Goal: Transaction & Acquisition: Download file/media

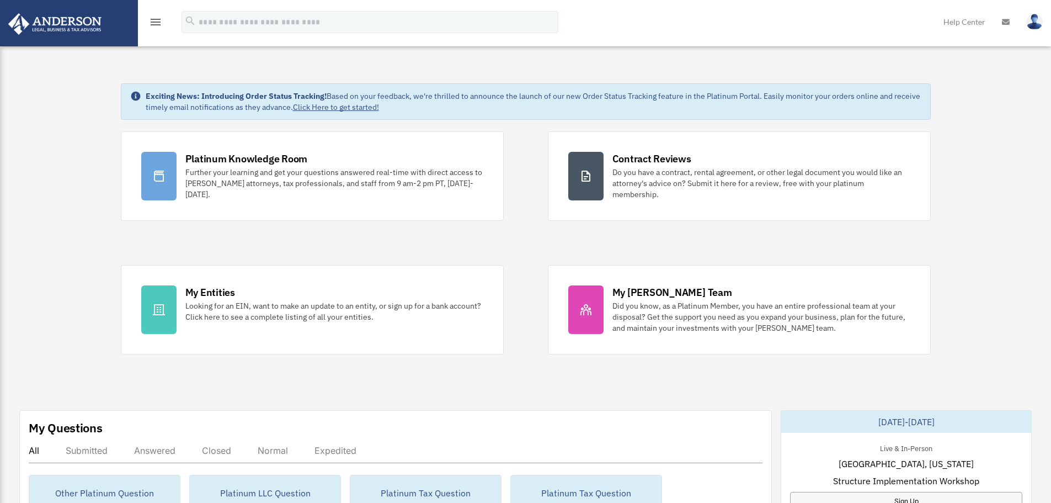
click at [158, 22] on icon "menu" at bounding box center [155, 21] width 13 height 13
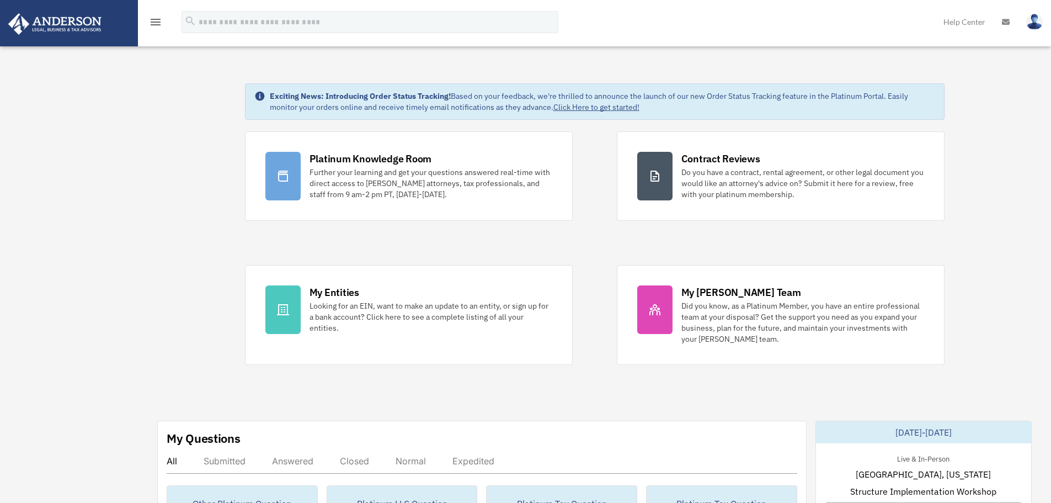
click at [157, 24] on icon "menu" at bounding box center [155, 21] width 13 height 13
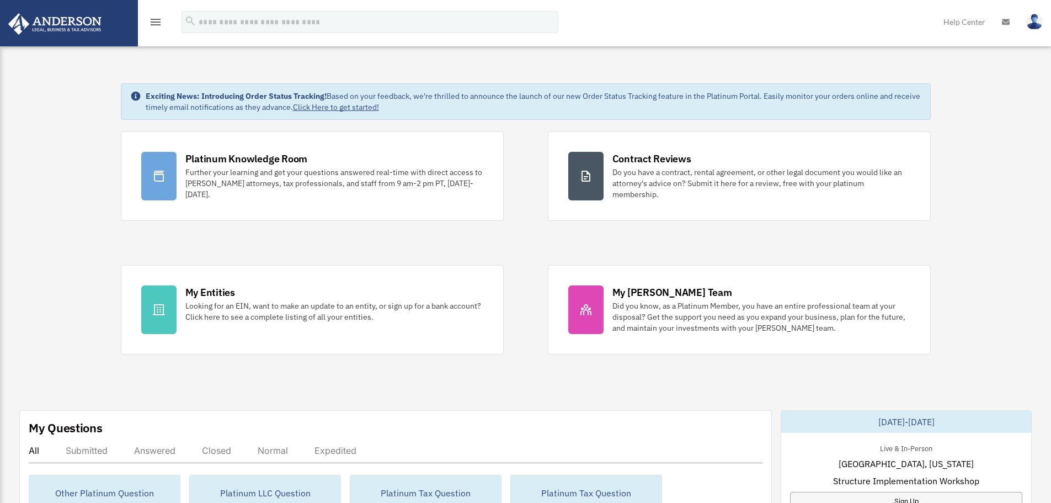
click at [157, 24] on icon "menu" at bounding box center [155, 21] width 13 height 13
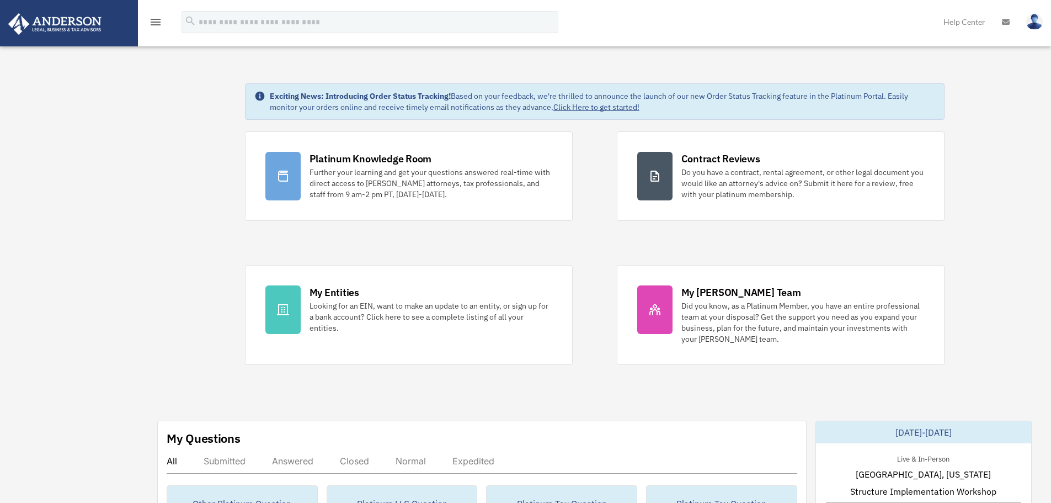
click at [155, 24] on icon "menu" at bounding box center [155, 21] width 13 height 13
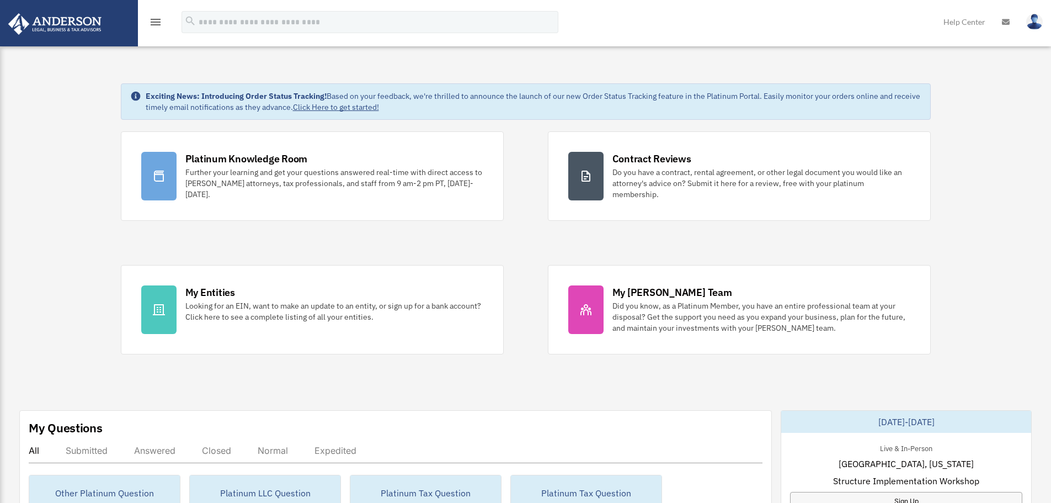
click at [152, 22] on icon "menu" at bounding box center [155, 21] width 13 height 13
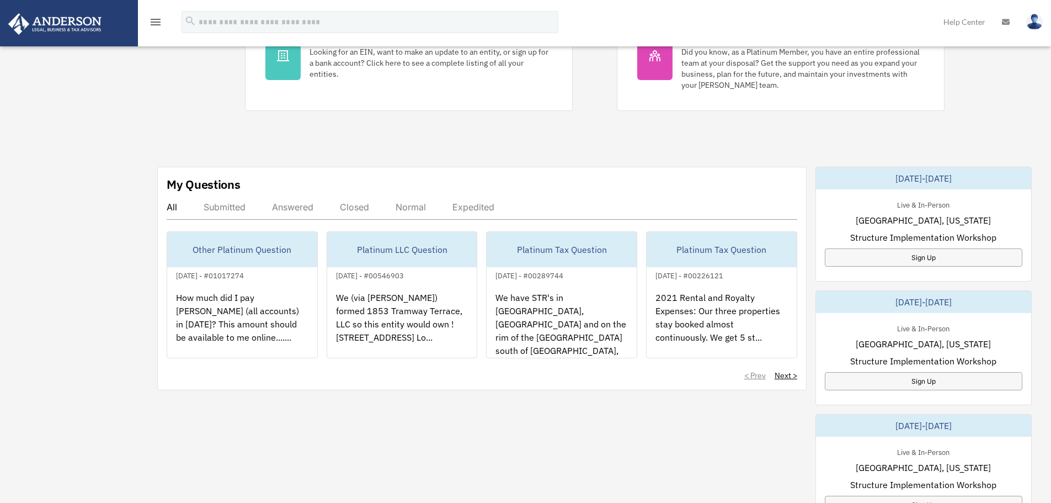
scroll to position [249, 0]
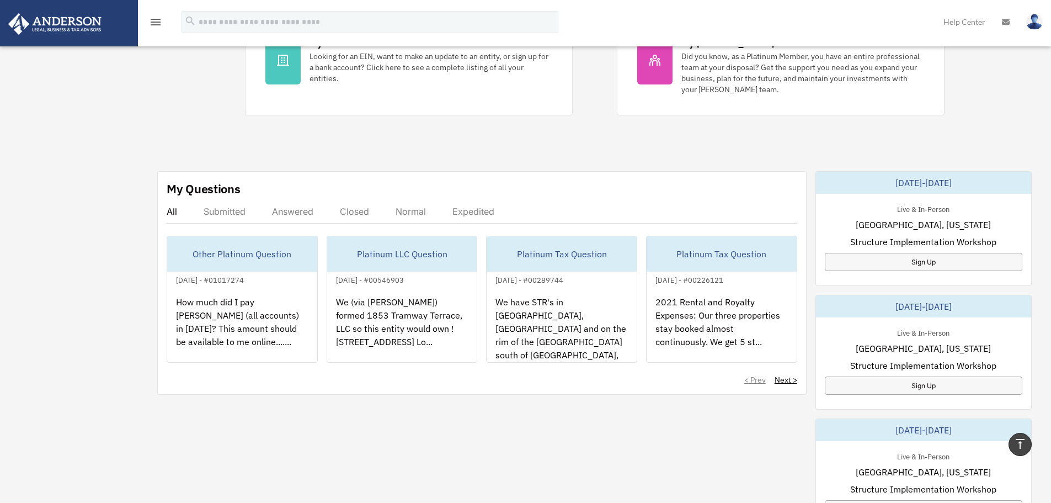
click at [95, 239] on div "Dashboard bevabshere@gmail.com Sign Out bevabshere@gmail.com Home Online Orderi…" at bounding box center [525, 300] width 1051 height 1016
click at [69, 232] on div "Dashboard bevabshere@gmail.com Sign Out bevabshere@gmail.com Home Online Orderi…" at bounding box center [525, 300] width 1051 height 1016
click at [64, 231] on div "Dashboard bevabshere@gmail.com Sign Out bevabshere@gmail.com Home Online Orderi…" at bounding box center [525, 300] width 1051 height 1016
drag, startPoint x: 54, startPoint y: 227, endPoint x: 34, endPoint y: 190, distance: 41.5
click at [49, 221] on div "Dashboard bevabshere@gmail.com Sign Out bevabshere@gmail.com Home Online Orderi…" at bounding box center [525, 300] width 1051 height 1016
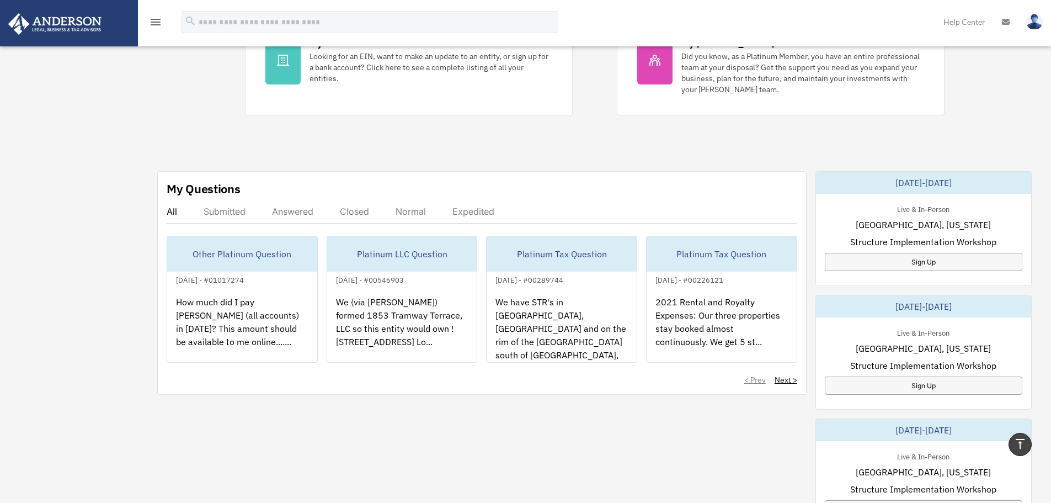
drag, startPoint x: 34, startPoint y: 190, endPoint x: 30, endPoint y: 186, distance: 6.2
click at [33, 189] on div "Dashboard bevabshere@gmail.com Sign Out bevabshere@gmail.com Home Online Orderi…" at bounding box center [525, 300] width 1051 height 1016
drag, startPoint x: 0, startPoint y: 193, endPoint x: 98, endPoint y: 214, distance: 100.6
click at [104, 216] on div "Dashboard bevabshere@gmail.com Sign Out bevabshere@gmail.com Home Online Orderi…" at bounding box center [525, 300] width 1051 height 1016
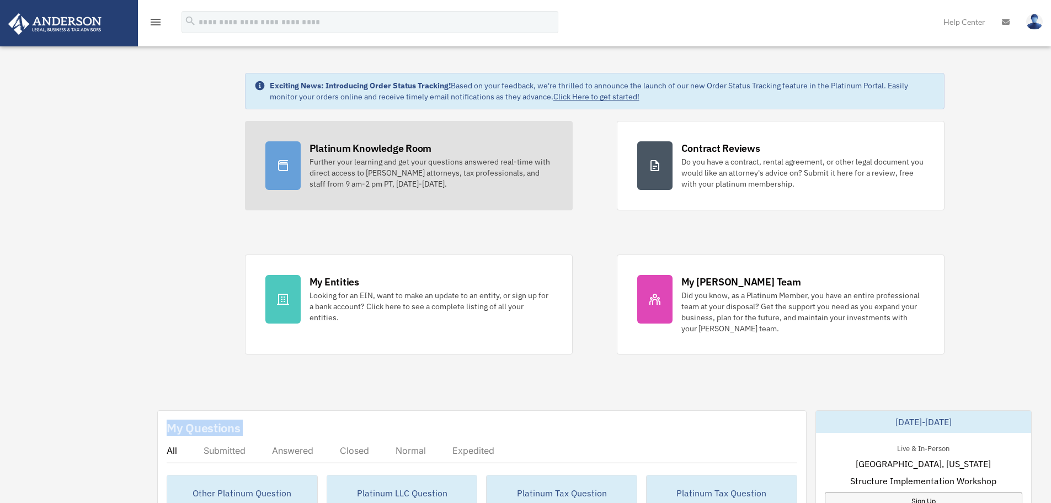
scroll to position [0, 0]
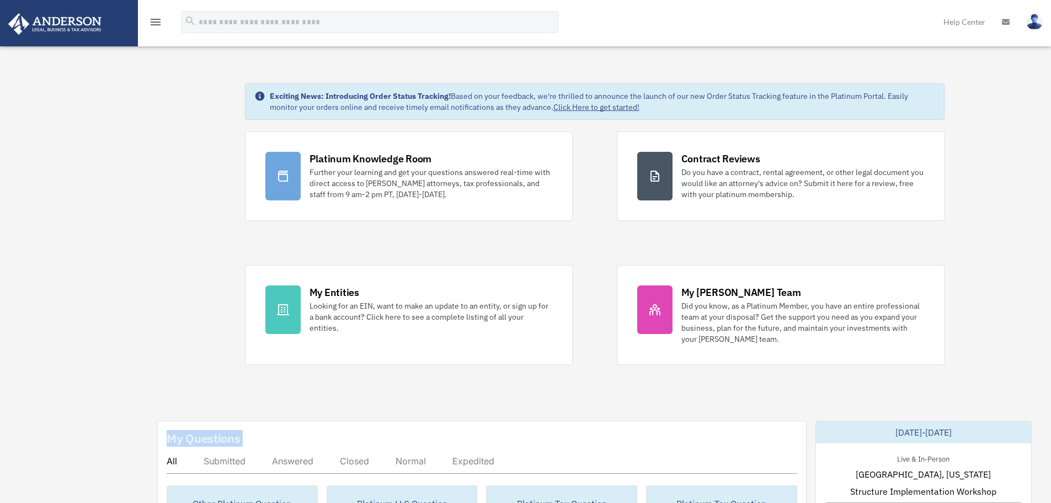
click at [1036, 24] on img at bounding box center [1035, 22] width 17 height 16
click at [45, 26] on img at bounding box center [55, 24] width 100 height 22
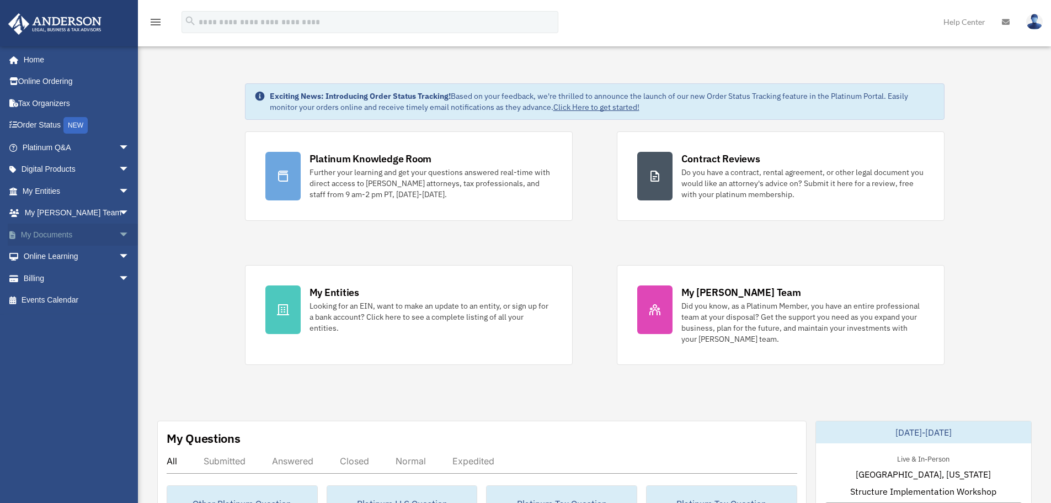
click at [119, 233] on span "arrow_drop_down" at bounding box center [130, 235] width 22 height 23
click at [47, 256] on link "Box" at bounding box center [80, 257] width 131 height 22
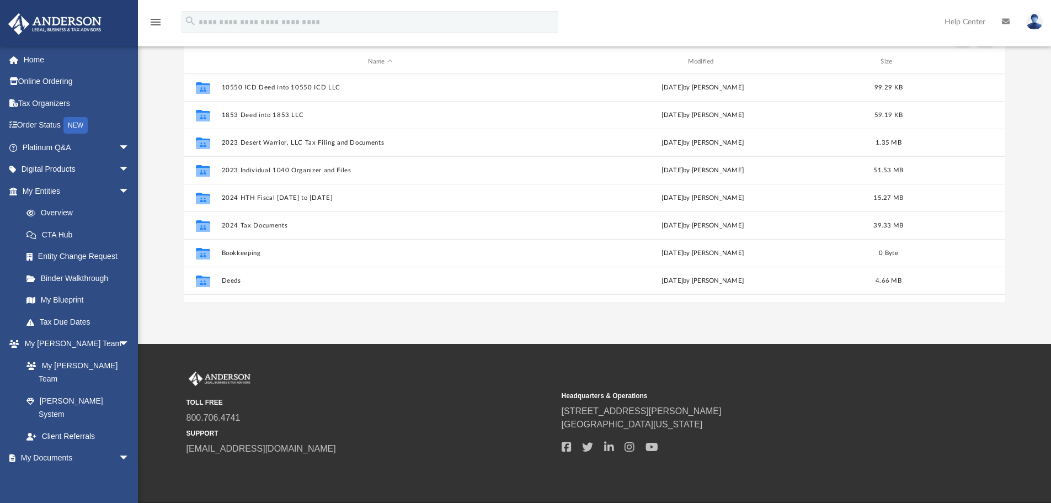
scroll to position [166, 0]
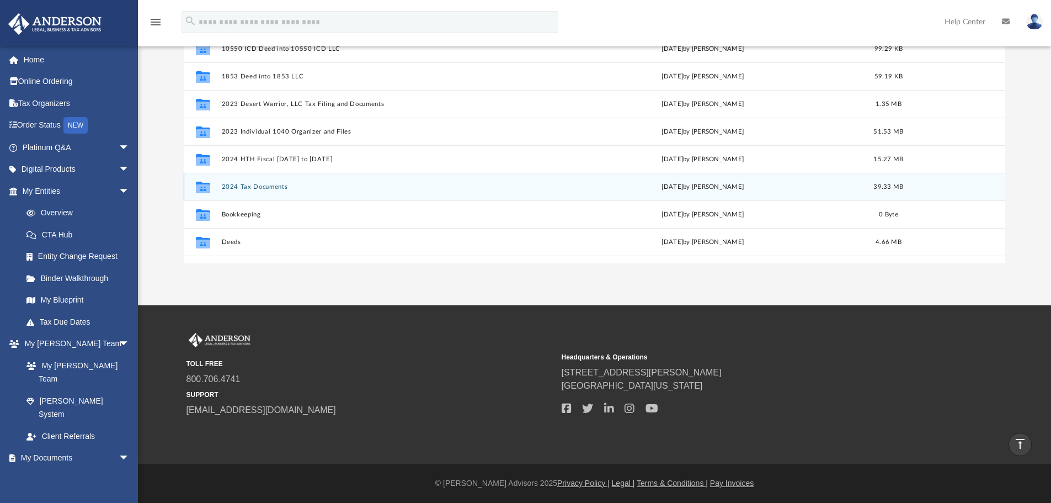
click at [243, 186] on button "2024 Tax Documents" at bounding box center [380, 186] width 318 height 7
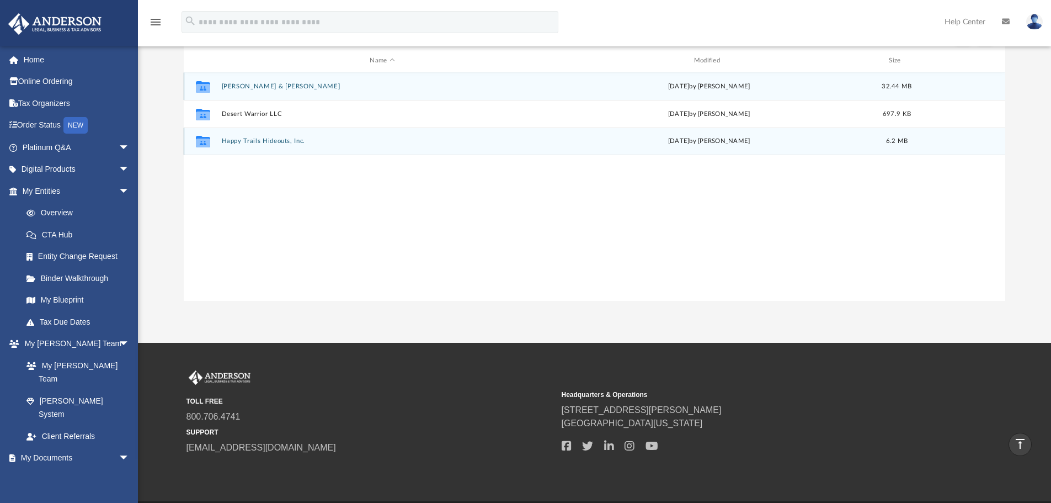
scroll to position [111, 0]
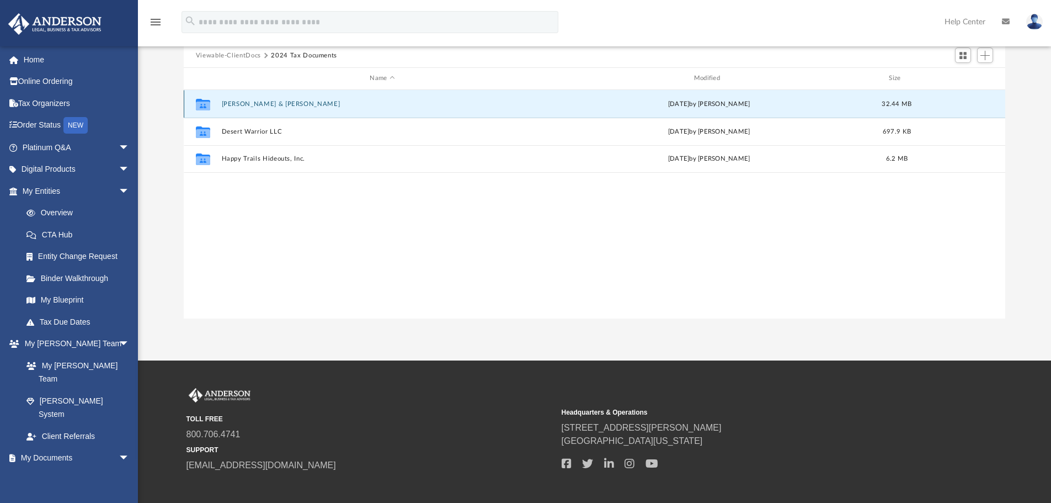
click at [248, 104] on button "[PERSON_NAME] & [PERSON_NAME]" at bounding box center [382, 103] width 322 height 7
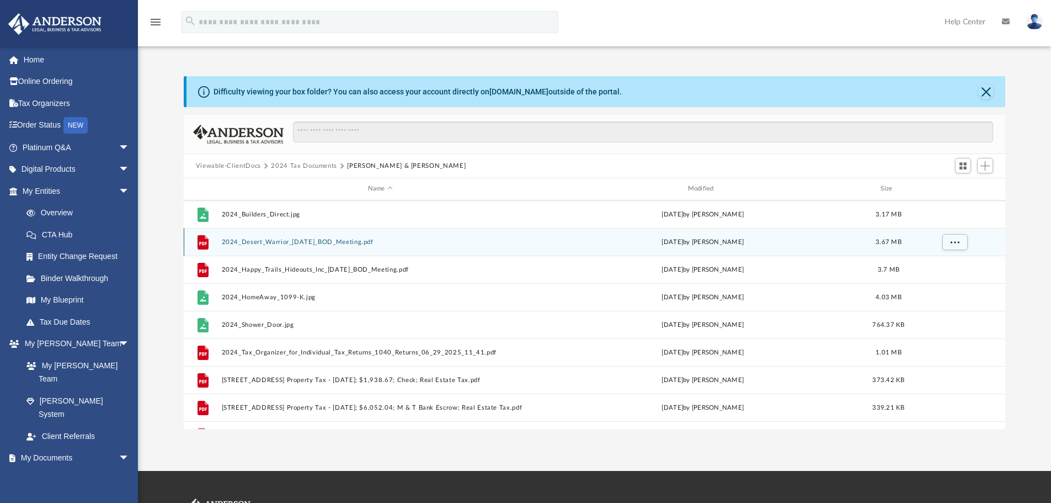
scroll to position [386, 0]
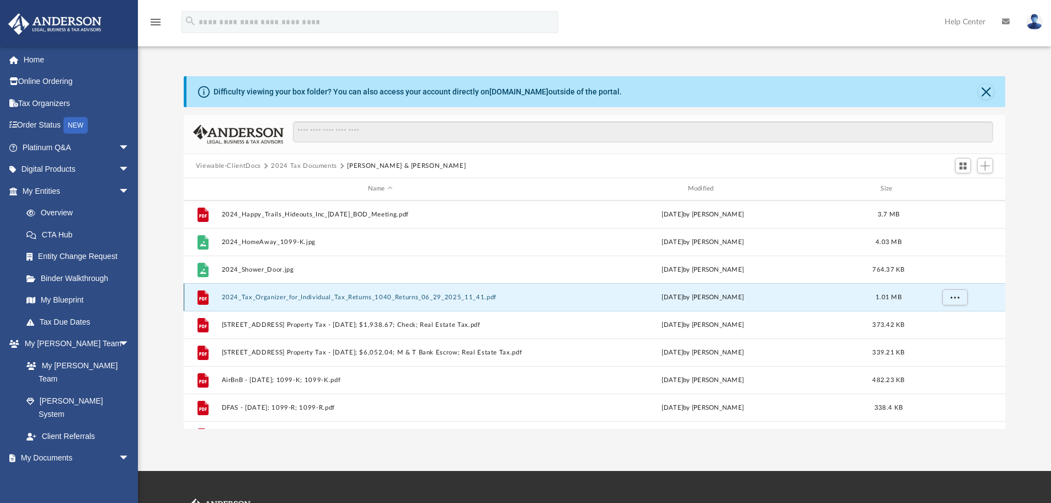
click at [354, 297] on button "2024_Tax_Organizer_for_Individual_Tax_Returns_1040_Returns_06_29_2025_11_41.pdf" at bounding box center [380, 297] width 318 height 7
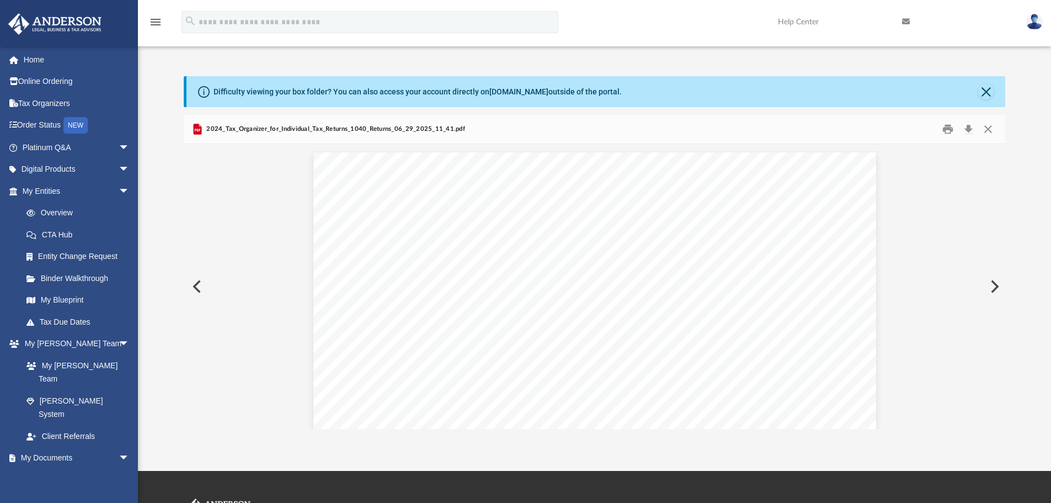
scroll to position [21609, 0]
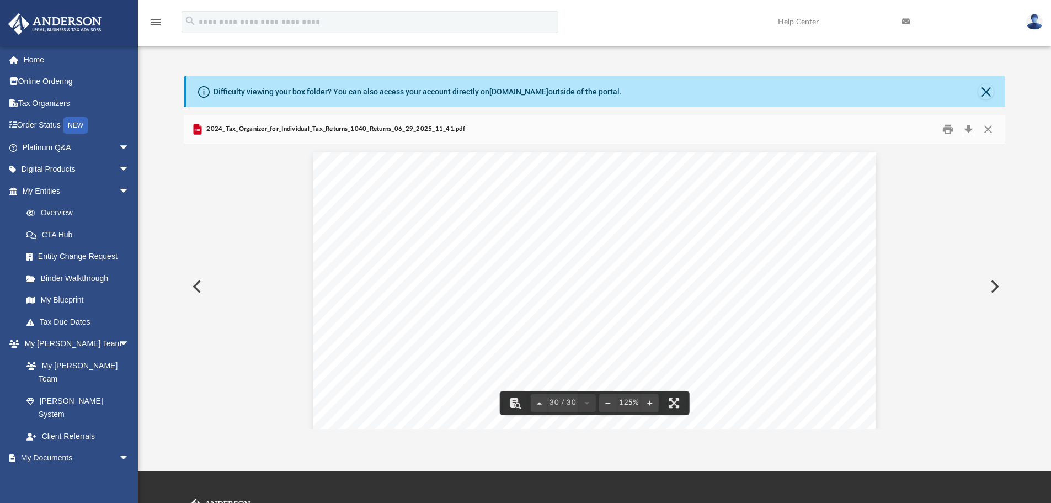
drag, startPoint x: 345, startPoint y: 284, endPoint x: 375, endPoint y: 285, distance: 29.8
drag, startPoint x: 417, startPoint y: 284, endPoint x: 434, endPoint y: 283, distance: 16.6
drag, startPoint x: 451, startPoint y: 291, endPoint x: 474, endPoint y: 291, distance: 22.6
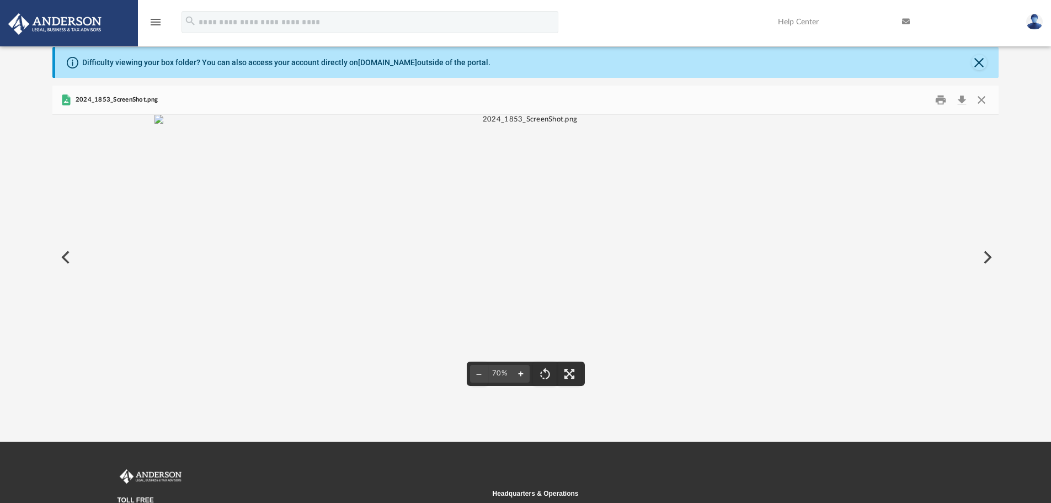
scroll to position [56, 0]
